Goal: Register for event/course

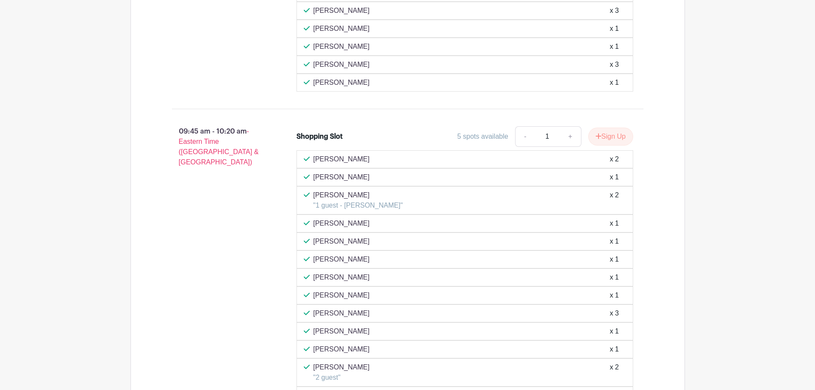
scroll to position [1155, 0]
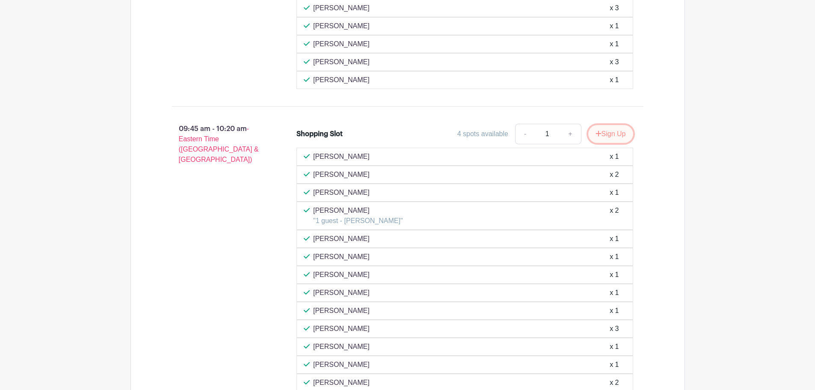
click at [602, 134] on button "Sign Up" at bounding box center [610, 134] width 45 height 18
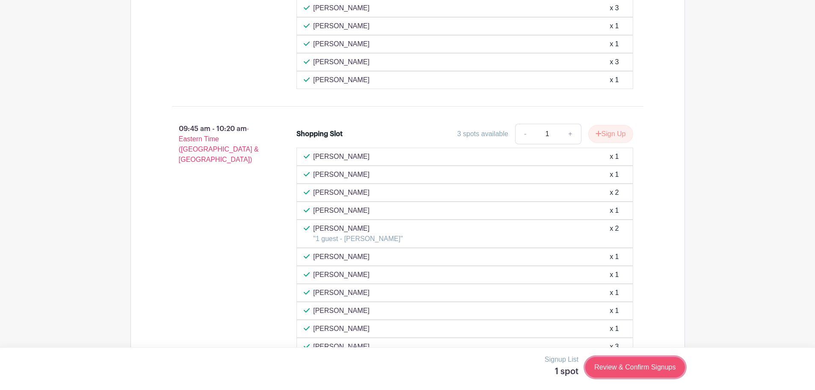
click at [658, 368] on link "Review & Confirm Signups" at bounding box center [634, 367] width 99 height 21
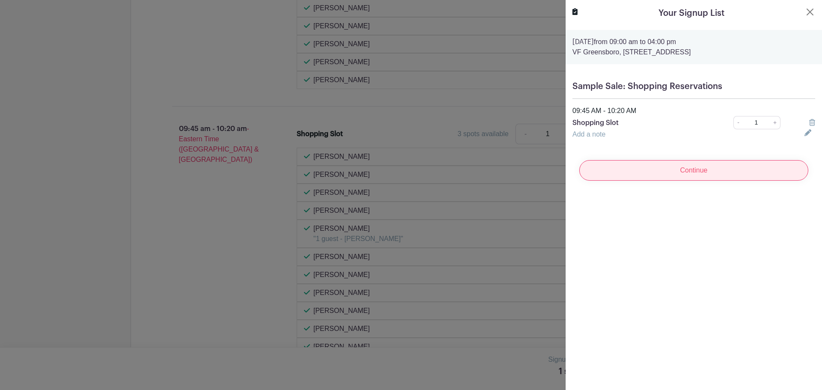
click at [694, 169] on input "Continue" at bounding box center [693, 170] width 229 height 21
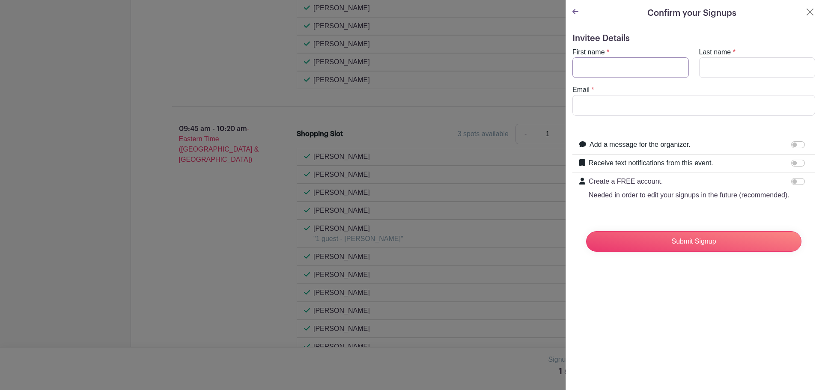
drag, startPoint x: 654, startPoint y: 67, endPoint x: 642, endPoint y: 68, distance: 12.4
click at [653, 68] on input "First name" at bounding box center [630, 67] width 116 height 21
type input "[PERSON_NAME]"
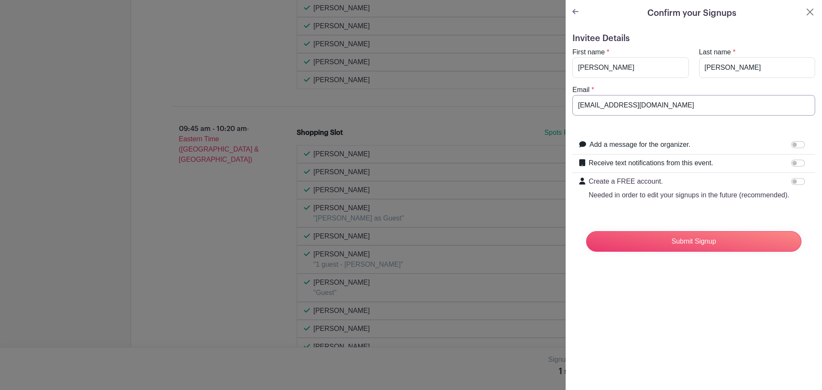
type input "[EMAIL_ADDRESS][DOMAIN_NAME]"
click at [586, 231] on input "Submit Signup" at bounding box center [693, 241] width 215 height 21
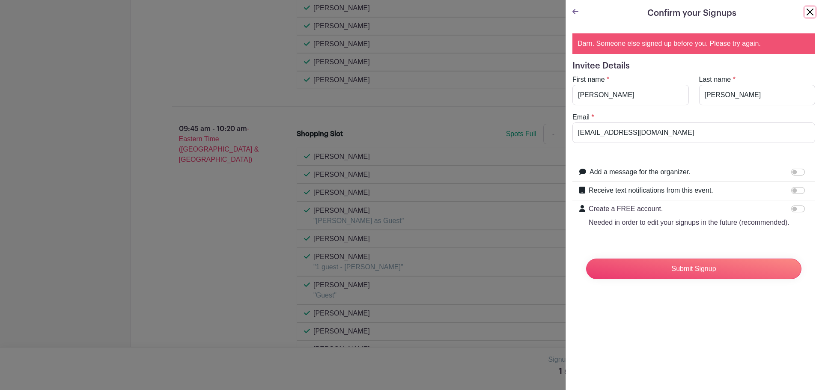
click at [806, 14] on button "Close" at bounding box center [809, 12] width 10 height 10
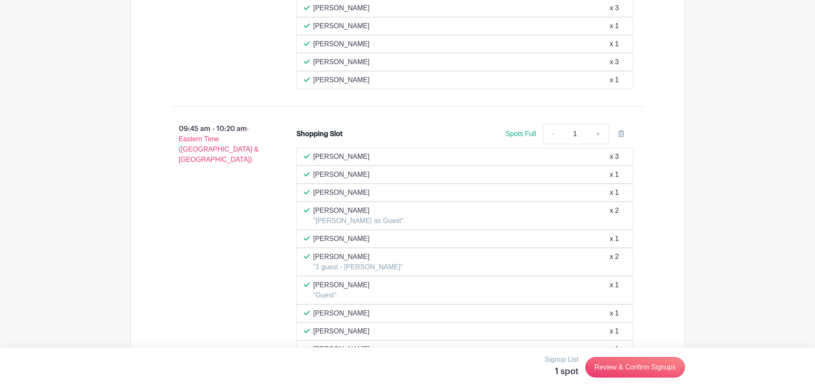
click at [659, 137] on div "09:45 am - 10:20 am - Eastern Time ([GEOGRAPHIC_DATA] & [GEOGRAPHIC_DATA]) Shop…" at bounding box center [407, 367] width 513 height 509
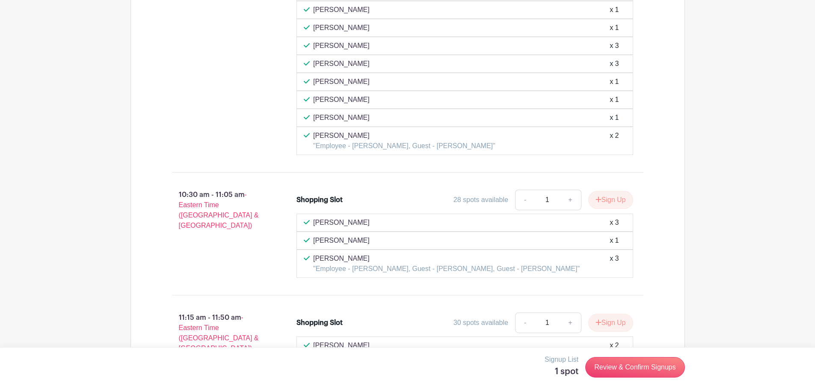
scroll to position [1626, 0]
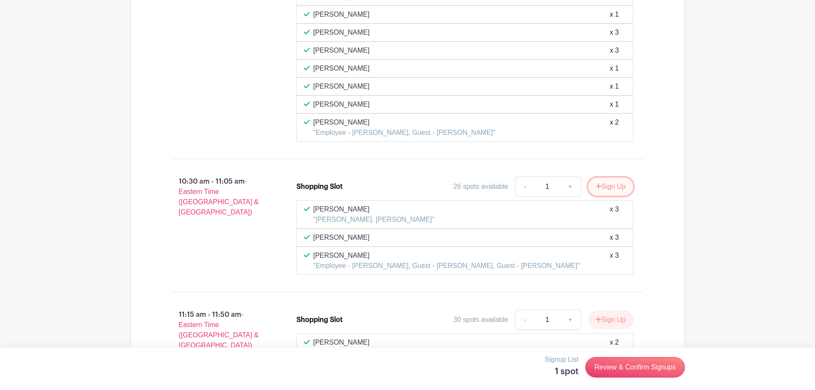
click at [602, 187] on button "Sign Up" at bounding box center [610, 187] width 45 height 18
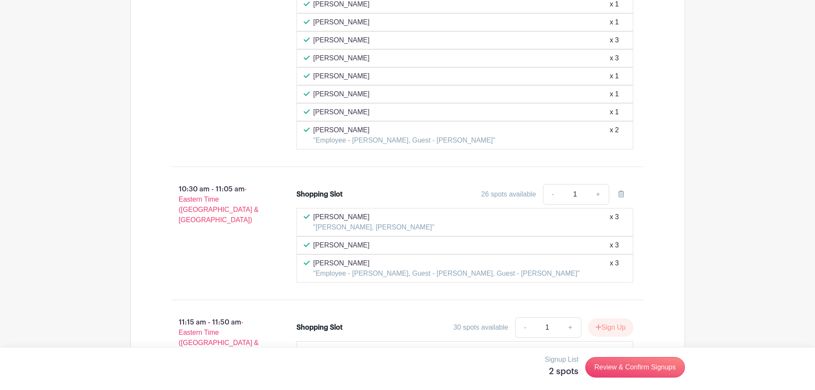
scroll to position [1636, 0]
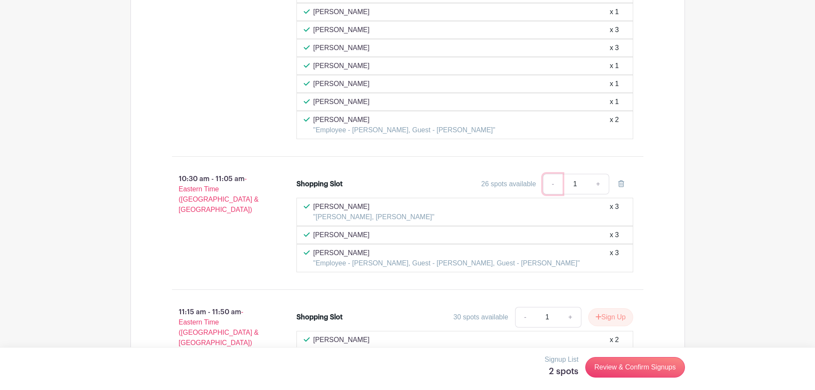
click at [558, 187] on link "-" at bounding box center [553, 184] width 20 height 21
click at [620, 186] on icon at bounding box center [621, 183] width 6 height 7
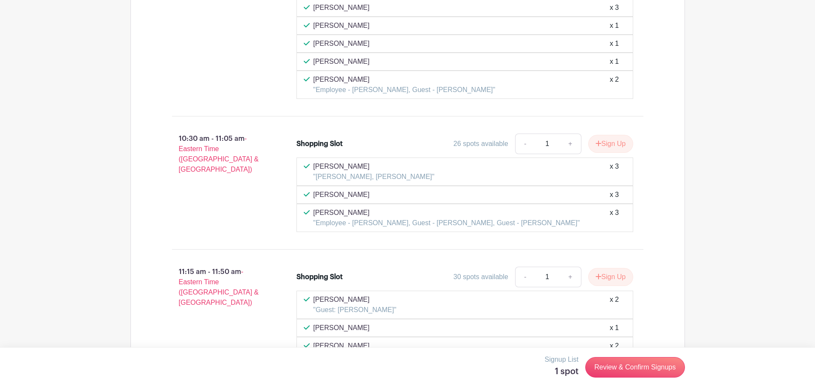
scroll to position [1679, 0]
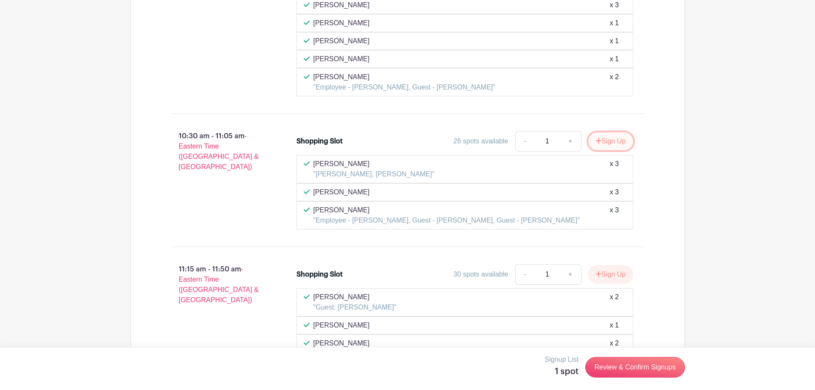
click at [612, 139] on button "Sign Up" at bounding box center [610, 141] width 45 height 18
drag, startPoint x: 626, startPoint y: 377, endPoint x: 627, endPoint y: 373, distance: 4.4
click at [627, 375] on div "Signup List 2 spots Review & Confirm Signups" at bounding box center [408, 367] width 555 height 26
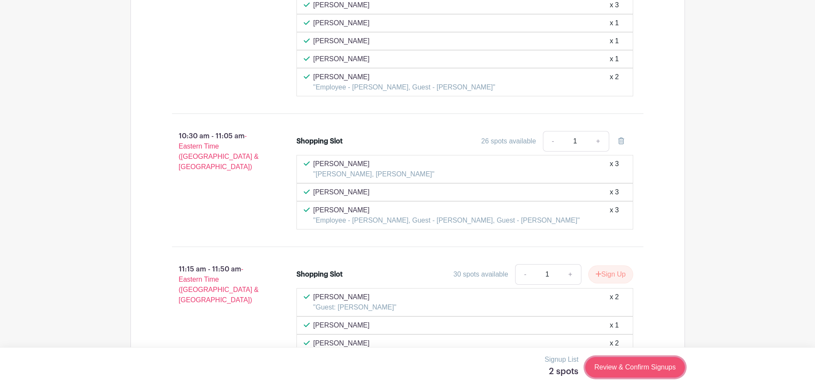
click at [627, 372] on link "Review & Confirm Signups" at bounding box center [634, 367] width 99 height 21
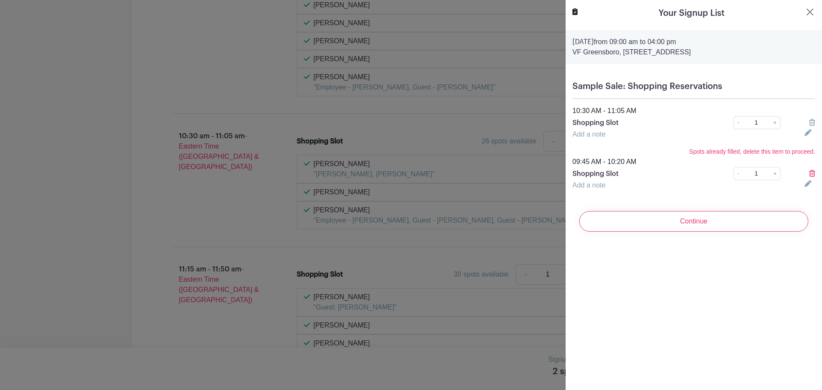
click at [802, 174] on div at bounding box center [809, 174] width 21 height 10
click at [809, 173] on icon at bounding box center [812, 173] width 6 height 7
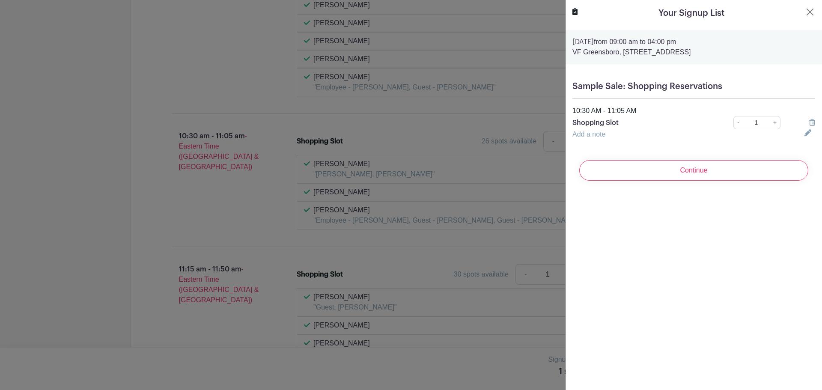
click at [740, 171] on input "Continue" at bounding box center [693, 170] width 229 height 21
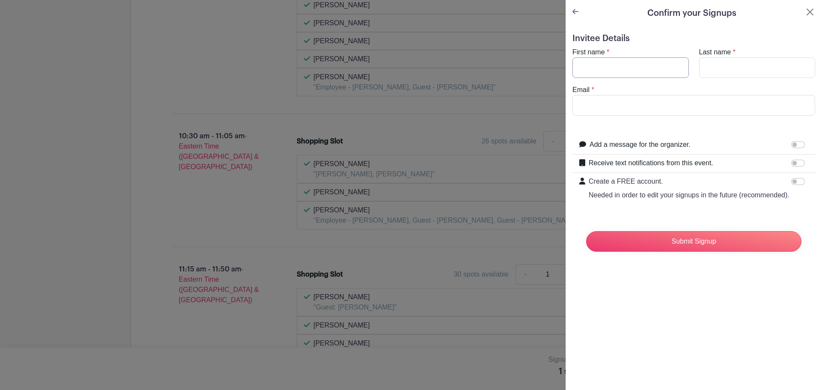
click at [626, 71] on input "First name" at bounding box center [630, 67] width 116 height 21
type input "[PERSON_NAME]"
type input "l"
type input "[PERSON_NAME]"
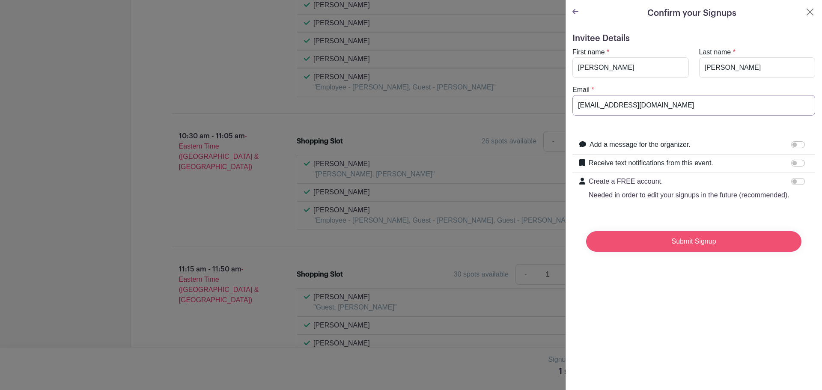
type input "[EMAIL_ADDRESS][DOMAIN_NAME]"
click at [687, 249] on input "Submit Signup" at bounding box center [693, 241] width 215 height 21
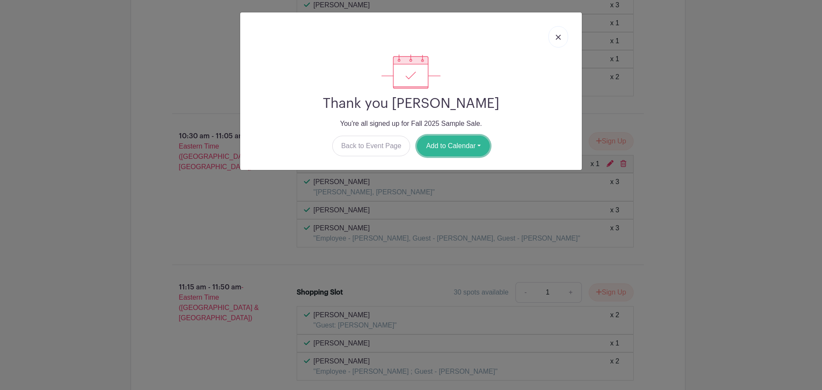
click at [463, 142] on button "Add to Calendar" at bounding box center [453, 146] width 73 height 21
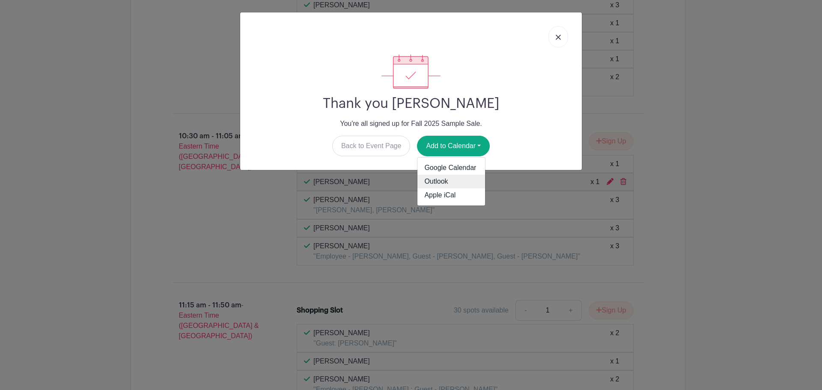
click at [440, 178] on link "Outlook" at bounding box center [451, 182] width 68 height 14
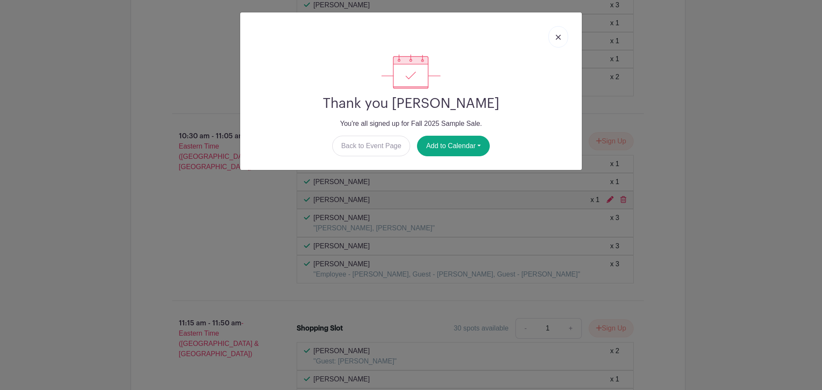
drag, startPoint x: 559, startPoint y: 36, endPoint x: 621, endPoint y: 27, distance: 63.0
click at [559, 35] on img at bounding box center [557, 37] width 5 height 5
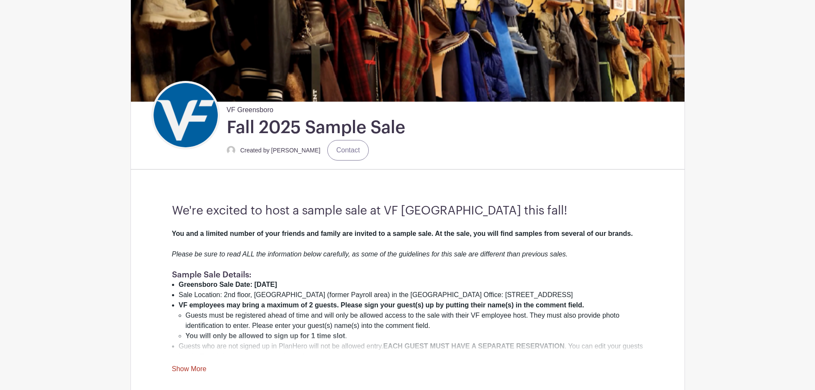
scroll to position [139, 0]
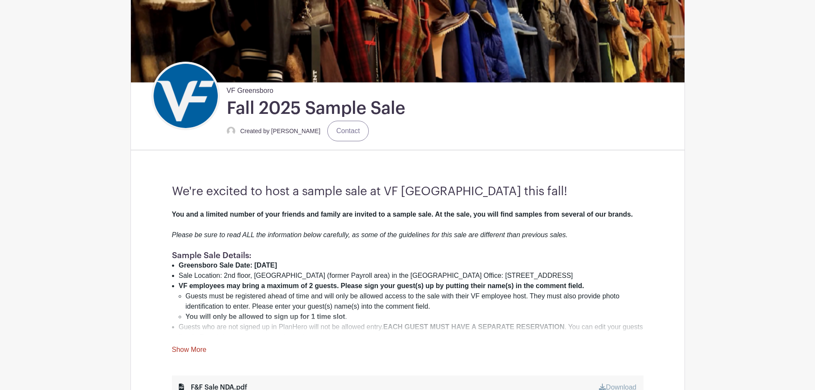
click at [181, 350] on link "Show More" at bounding box center [189, 351] width 35 height 11
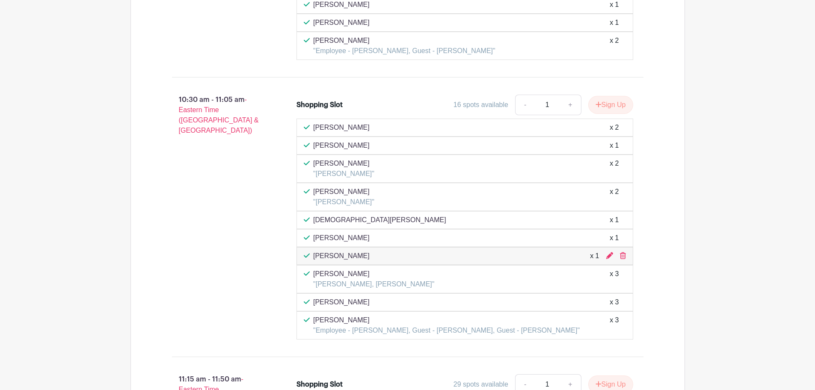
scroll to position [2104, 0]
